Goal: Check status: Check status

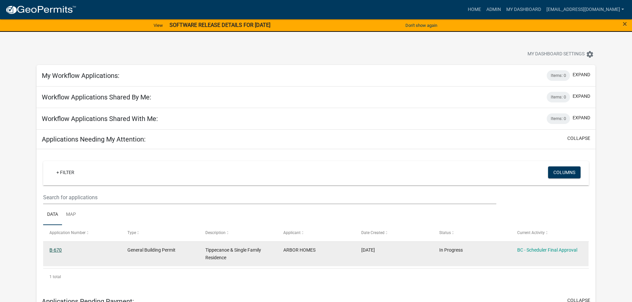
click at [53, 251] on link "B-670" at bounding box center [55, 250] width 12 height 5
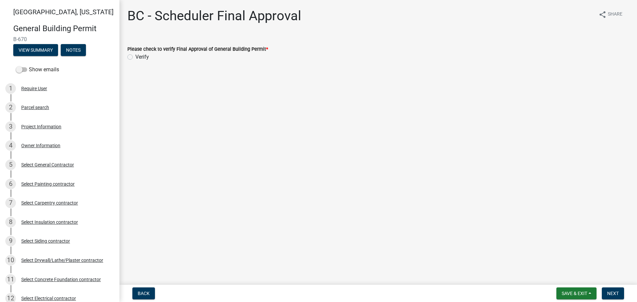
click at [135, 57] on label "Verify" at bounding box center [142, 57] width 14 height 8
click at [135, 57] on input "Verify" at bounding box center [137, 55] width 4 height 4
radio input "true"
click at [617, 292] on span "Next" at bounding box center [614, 293] width 12 height 5
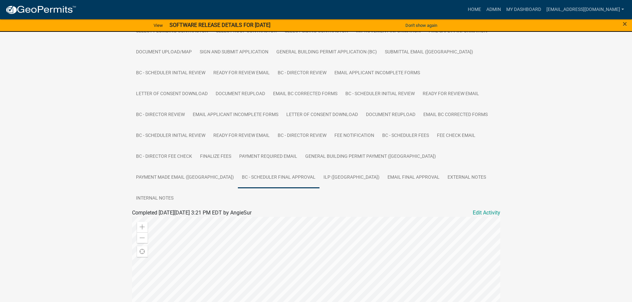
scroll to position [166, 0]
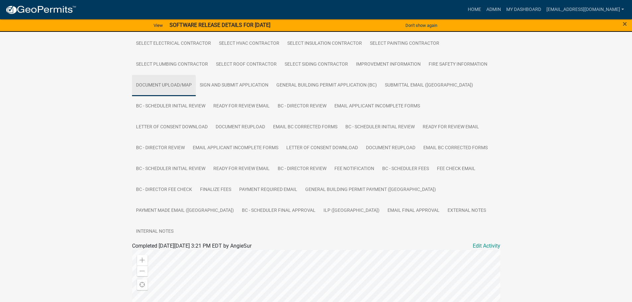
click at [174, 85] on link "Document Upload/Map" at bounding box center [164, 85] width 64 height 21
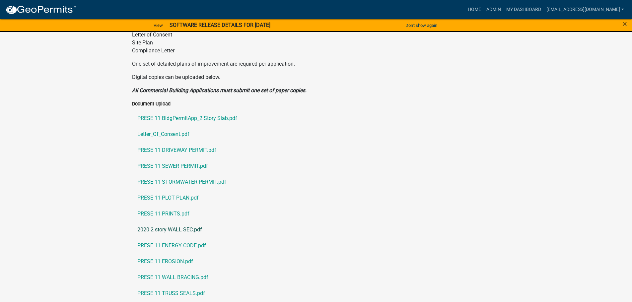
scroll to position [464, 0]
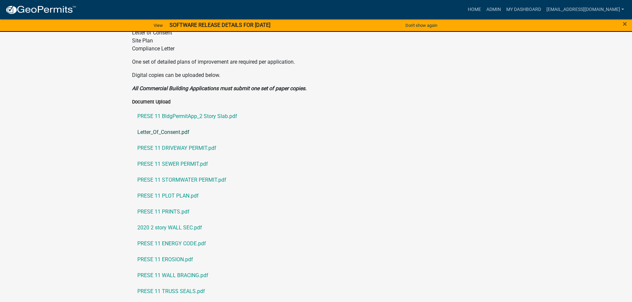
click at [169, 124] on link "Letter_Of_Consent.pdf" at bounding box center [316, 132] width 369 height 16
click at [181, 140] on link "PRESE 11 DRIVEWAY PERMIT.pdf" at bounding box center [316, 148] width 369 height 16
click at [166, 156] on link "PRESE 11 SEWER PERMIT.pdf" at bounding box center [316, 164] width 369 height 16
click at [181, 172] on link "PRESE 11 STORMWATER PERMIT.pdf" at bounding box center [316, 180] width 369 height 16
click at [182, 188] on link "PRESE 11 PLOT PLAN.pdf" at bounding box center [316, 196] width 369 height 16
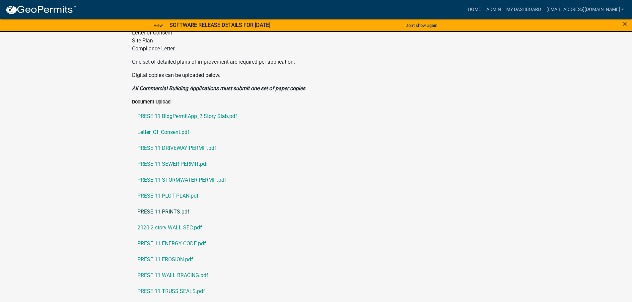
click at [177, 204] on link "PRESE 11 PRINTS.pdf" at bounding box center [316, 212] width 369 height 16
click at [189, 220] on link "2020 2 story WALL SEC.pdf" at bounding box center [316, 228] width 369 height 16
click at [189, 236] on link "PRESE 11 ENERGY CODE.pdf" at bounding box center [316, 244] width 369 height 16
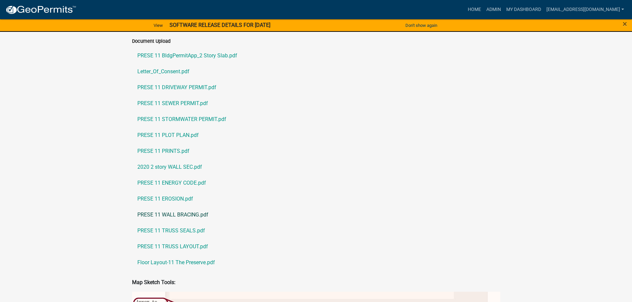
scroll to position [531, 0]
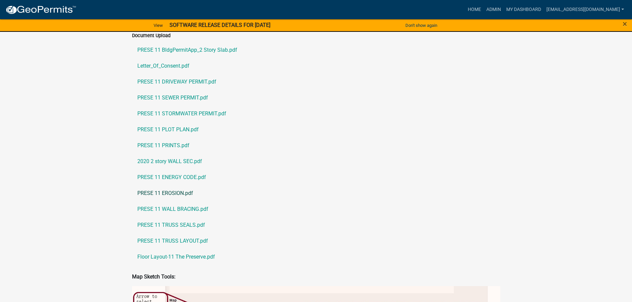
click at [178, 186] on link "PRESE 11 EROSION.pdf" at bounding box center [316, 194] width 369 height 16
click at [177, 202] on link "PRESE 11 WALL BRACING.pdf" at bounding box center [316, 210] width 369 height 16
click at [196, 217] on link "PRESE 11 TRUSS SEALS.pdf" at bounding box center [316, 225] width 369 height 16
click at [184, 233] on link "PRESE 11 TRUSS LAYOUT.pdf" at bounding box center [316, 241] width 369 height 16
click at [191, 249] on link "Floor Layout-11 The Preserve.pdf" at bounding box center [316, 257] width 369 height 16
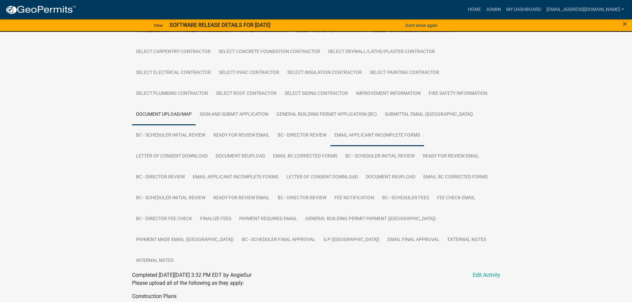
scroll to position [132, 0]
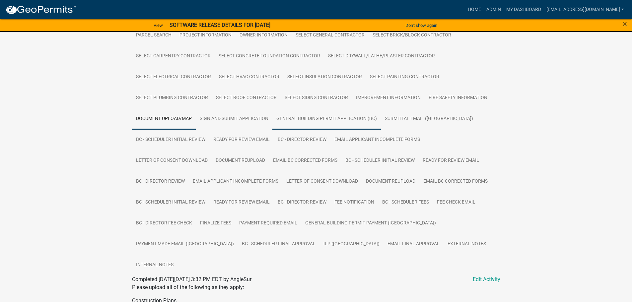
click at [328, 121] on link "General Building Permit Application (BC)" at bounding box center [327, 119] width 109 height 21
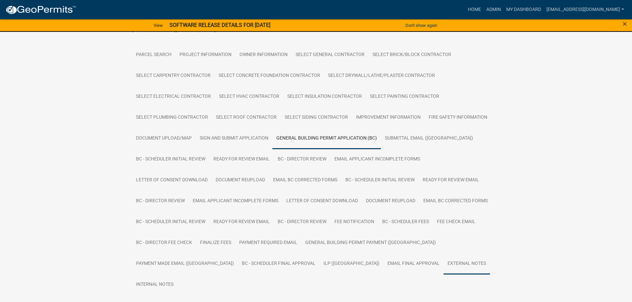
scroll to position [129, 0]
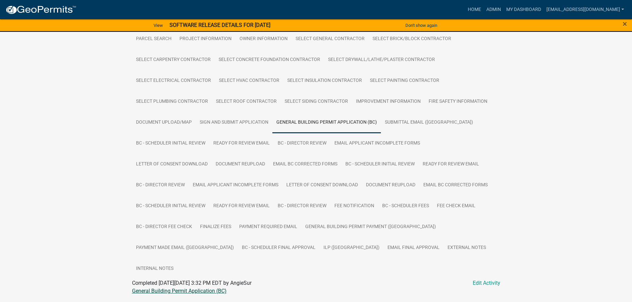
click at [201, 288] on link "General Building Permit Application (BC)" at bounding box center [179, 291] width 95 height 6
click at [246, 167] on link "Document Reupload" at bounding box center [240, 164] width 57 height 21
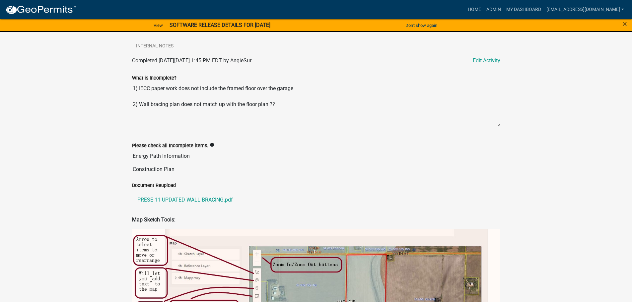
scroll to position [361, 0]
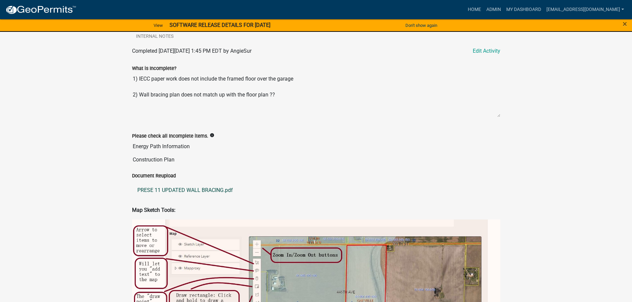
click at [202, 183] on link "PRESE 11 UPDATED WALL BRACING.pdf" at bounding box center [316, 191] width 369 height 16
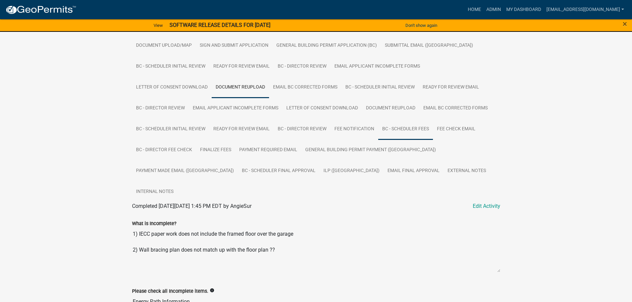
scroll to position [195, 0]
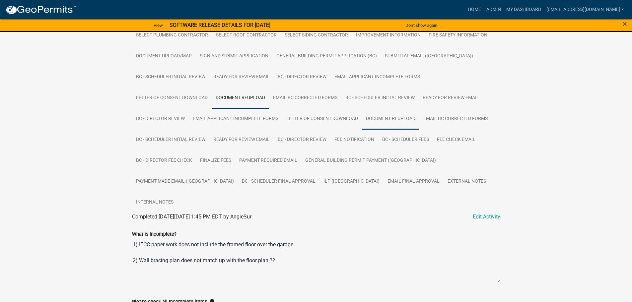
click at [384, 117] on link "Document Reupload" at bounding box center [390, 119] width 57 height 21
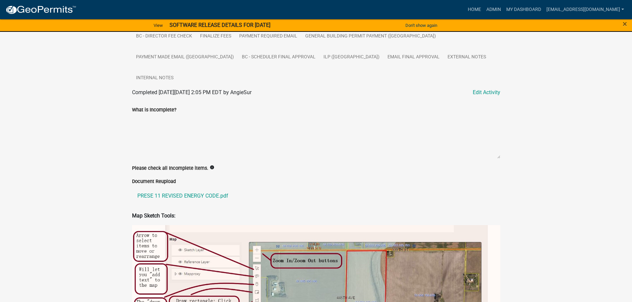
scroll to position [332, 0]
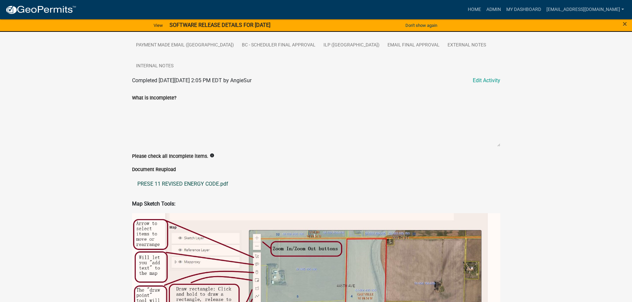
click at [213, 176] on link "PRESE 11 REVISED ENERGY CODE.pdf" at bounding box center [316, 184] width 369 height 16
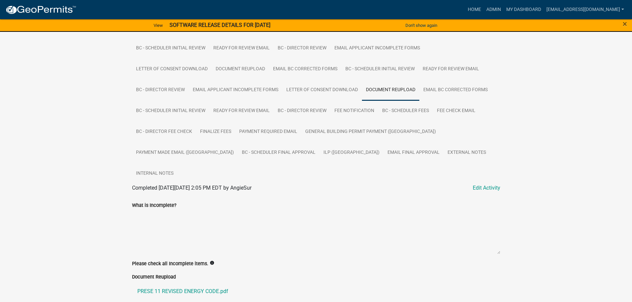
scroll to position [199, 0]
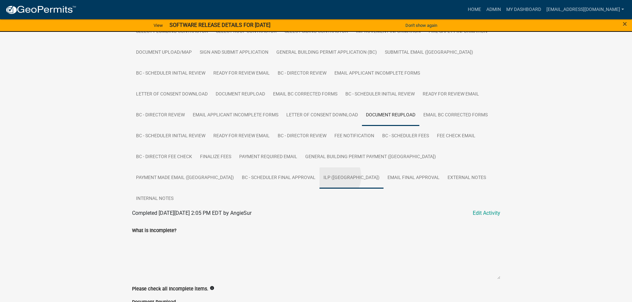
click at [320, 177] on link "ILP (BC)" at bounding box center [352, 178] width 64 height 21
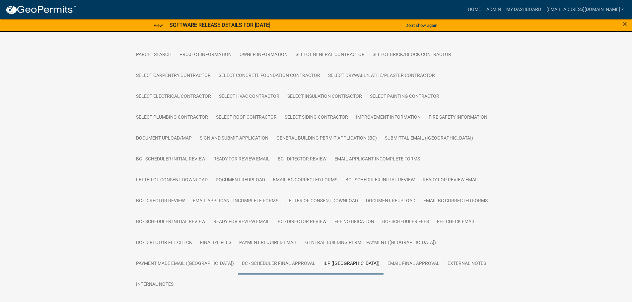
scroll to position [129, 0]
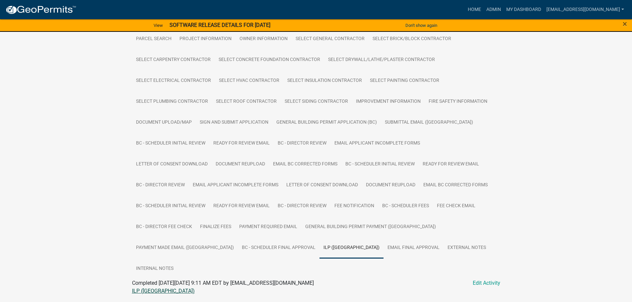
click at [139, 288] on link "ILP (BC)" at bounding box center [163, 291] width 63 height 6
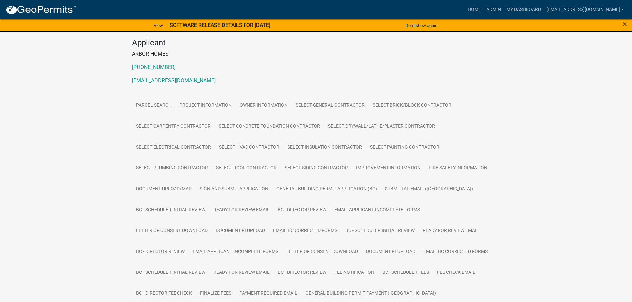
scroll to position [0, 0]
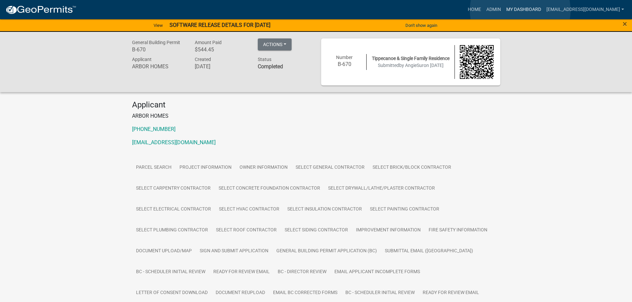
click at [521, 10] on link "My Dashboard" at bounding box center [524, 9] width 40 height 13
